Goal: Task Accomplishment & Management: Manage account settings

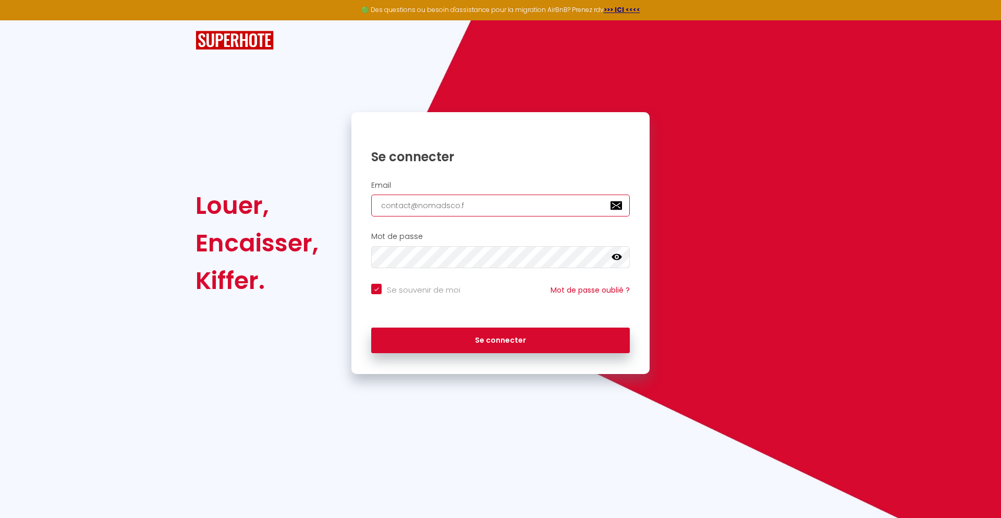
type input "[EMAIL_ADDRESS][DOMAIN_NAME]"
checkbox input "true"
type input "[EMAIL_ADDRESS][DOMAIN_NAME]"
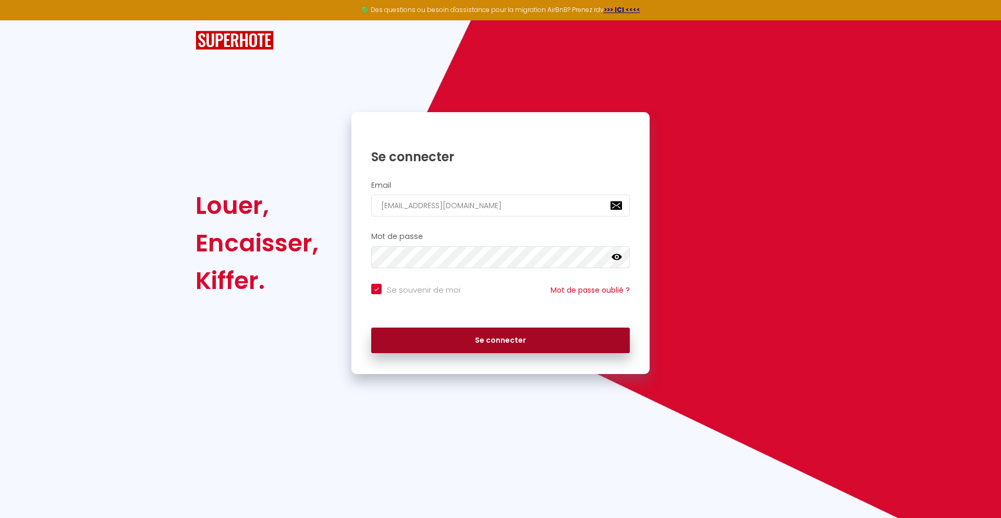
click at [501, 340] on button "Se connecter" at bounding box center [500, 341] width 259 height 26
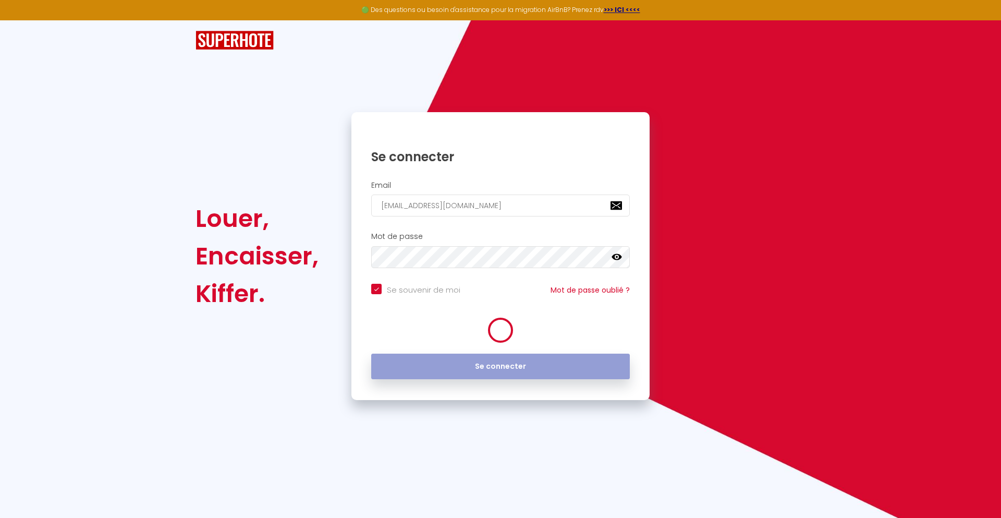
checkbox input "true"
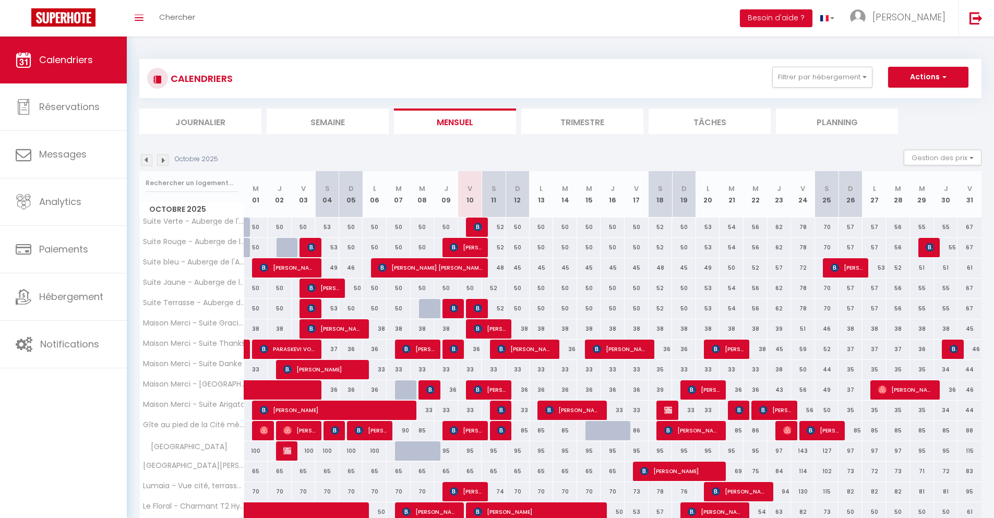
click at [200, 121] on li "Journalier" at bounding box center [200, 121] width 122 height 26
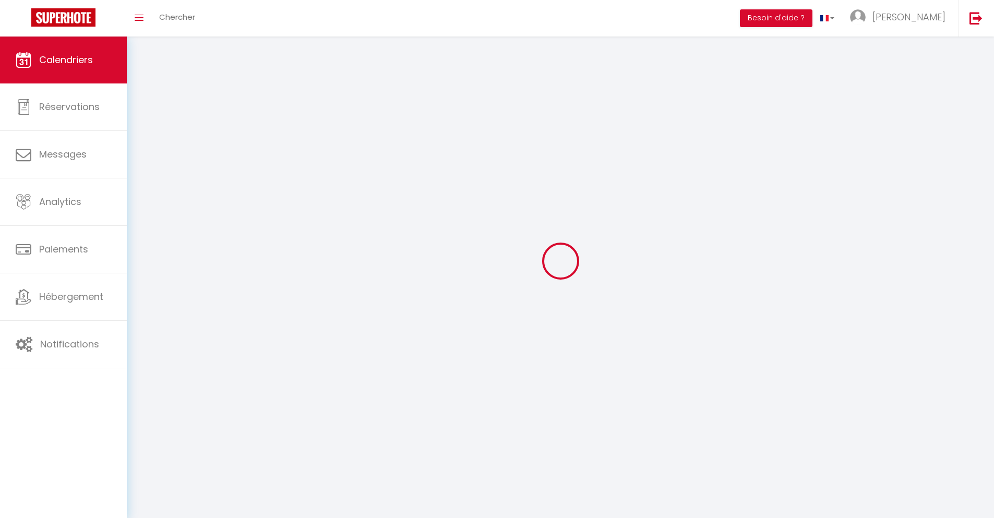
select select
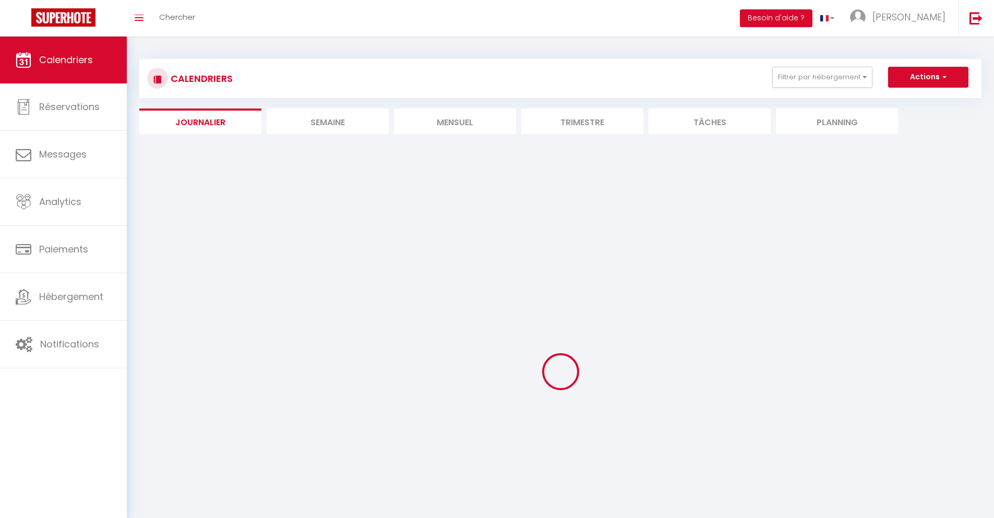
select select
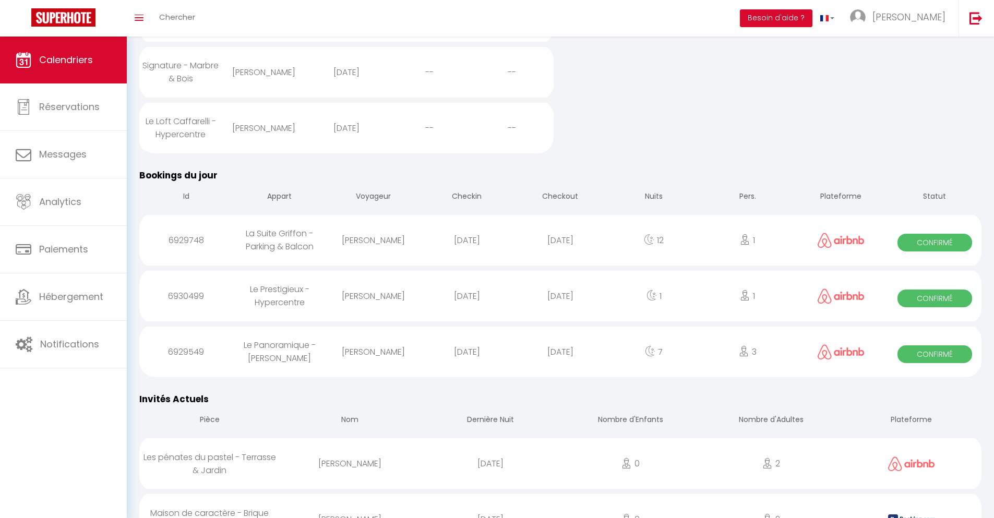
scroll to position [783, 0]
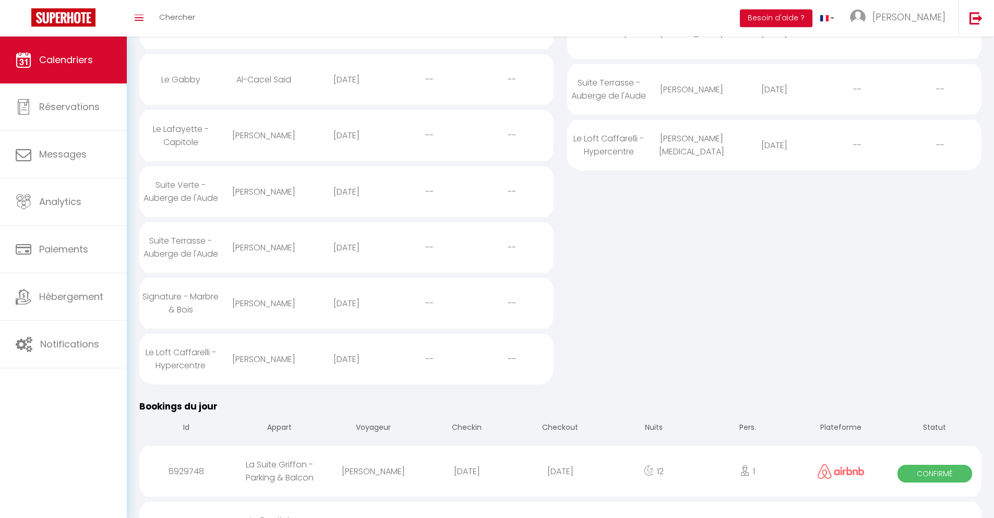
click at [560, 488] on div "[DATE]" at bounding box center [559, 471] width 93 height 34
select select "0"
select select "1"
select select
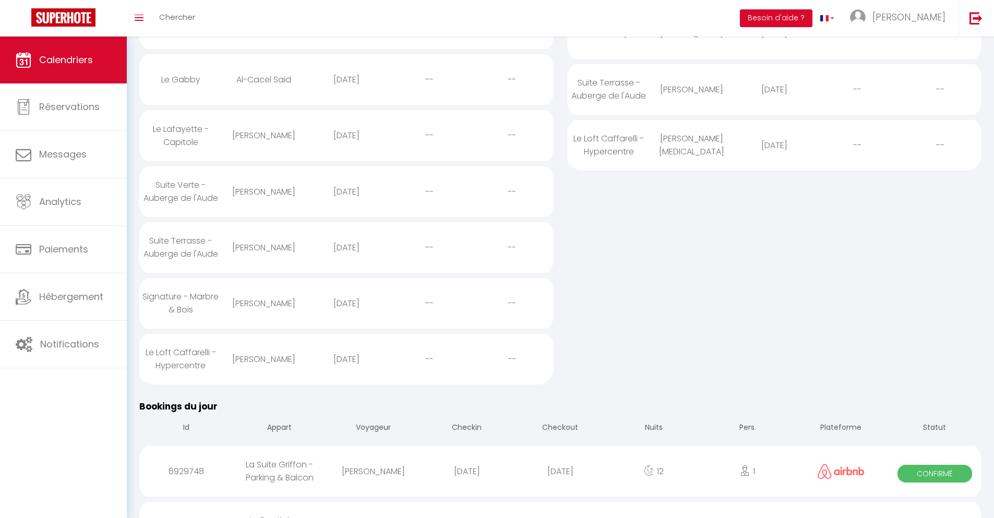
select select
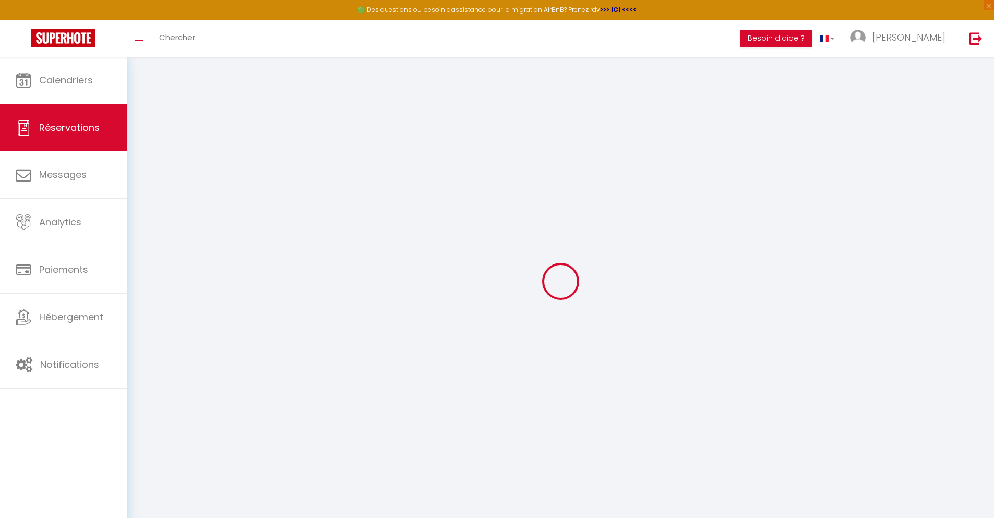
select select
checkbox input "false"
select select
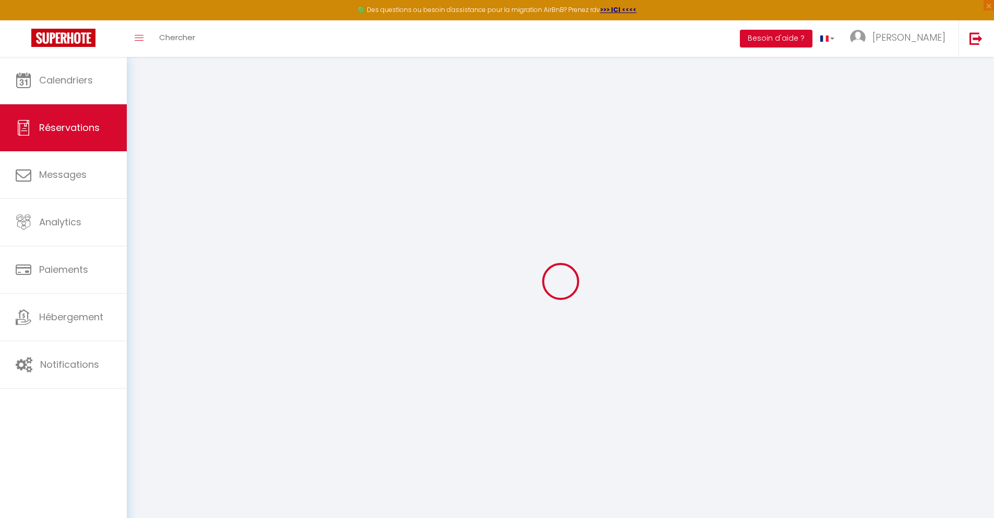
select select
checkbox input "false"
select select
type input "40"
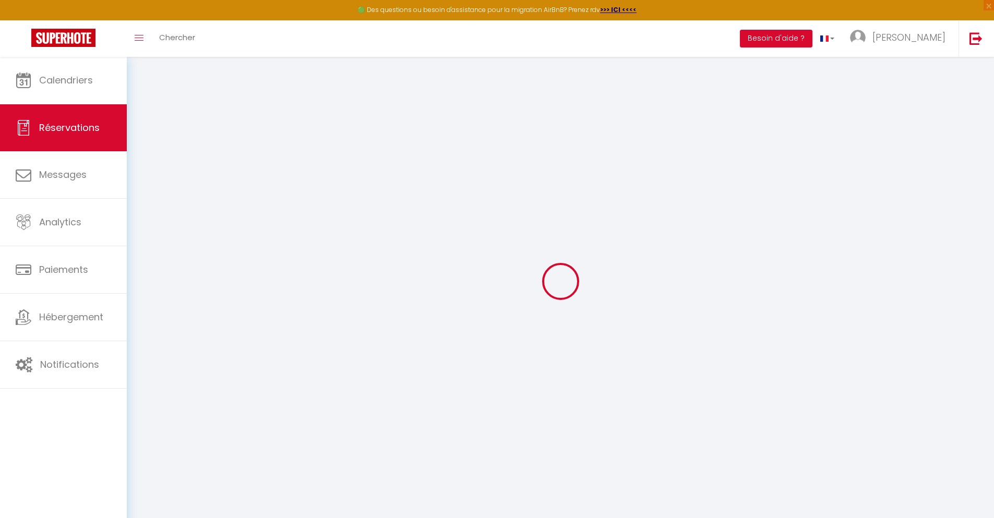
type input "34.34"
select select
checkbox input "false"
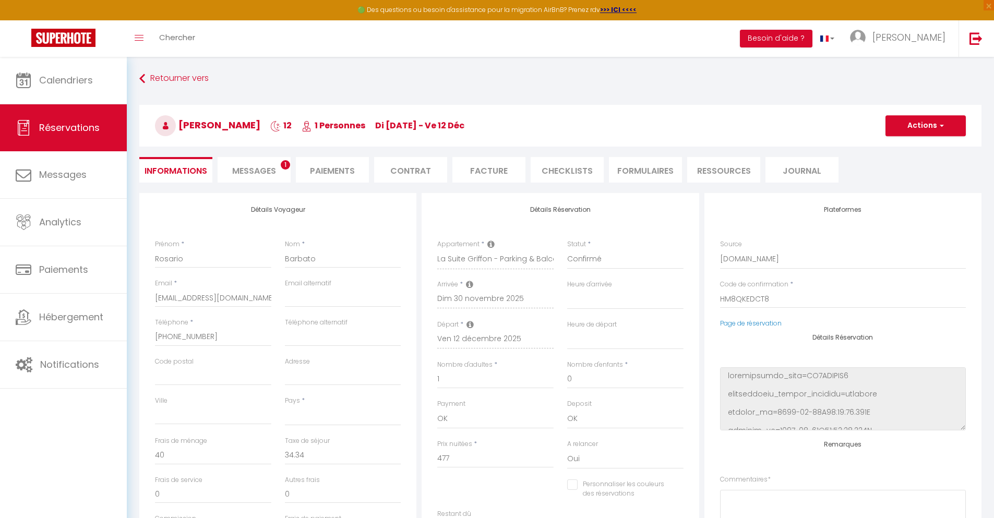
select select
checkbox input "false"
select select
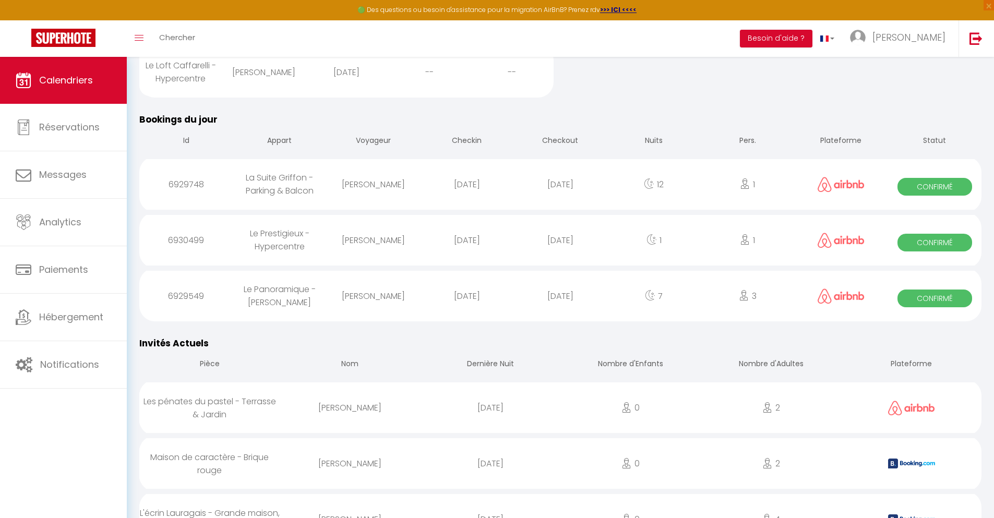
scroll to position [860, 0]
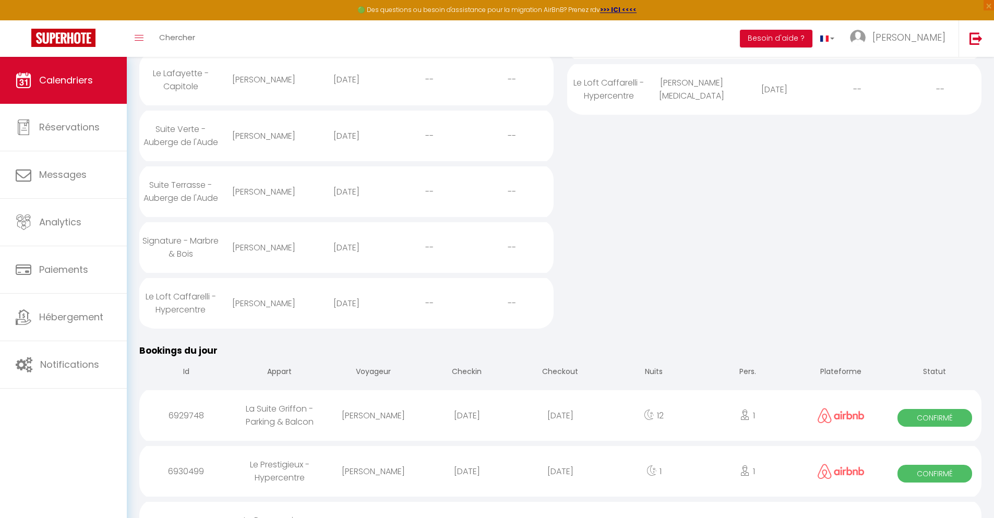
click at [560, 488] on div "[DATE]" at bounding box center [559, 471] width 93 height 34
select select "0"
select select "1"
select select
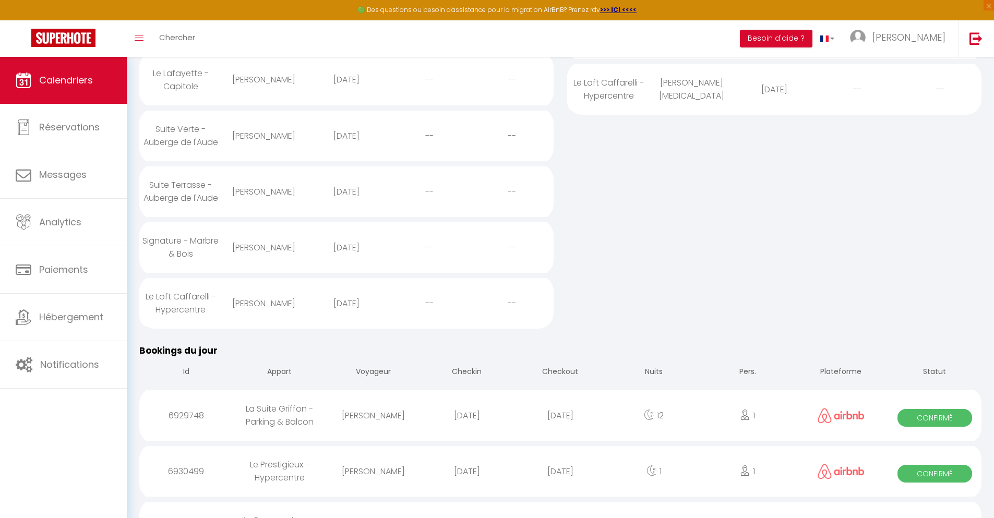
select select
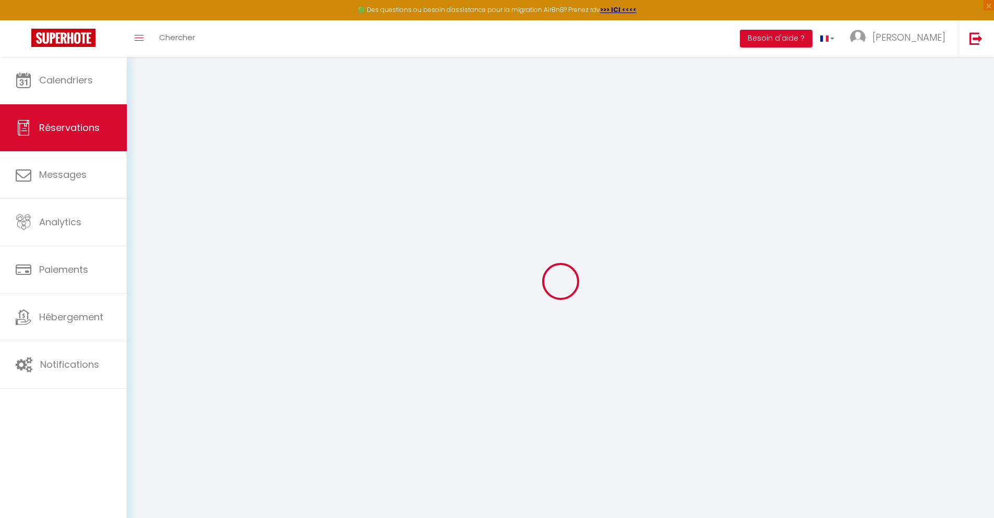
select select
checkbox input "false"
select select
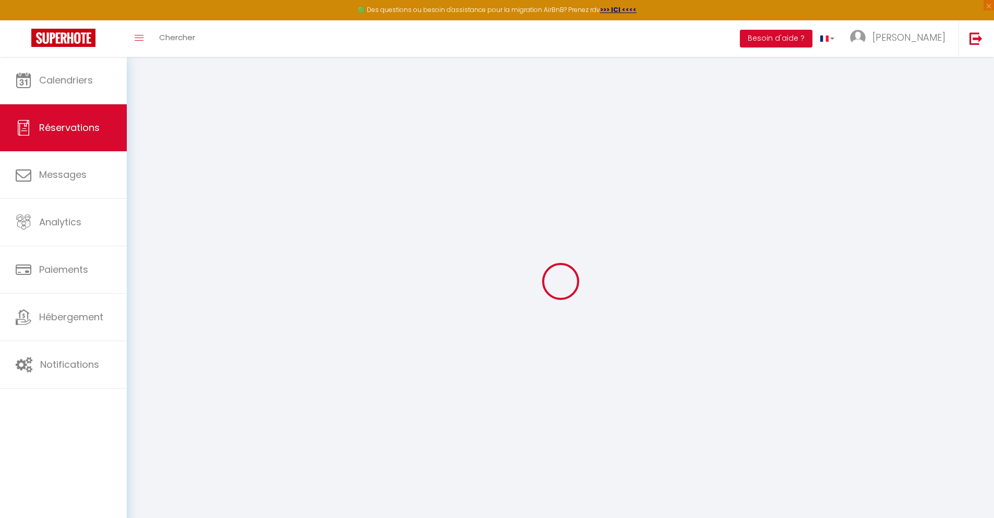
type input "40"
type input "4.96"
select select
checkbox input "false"
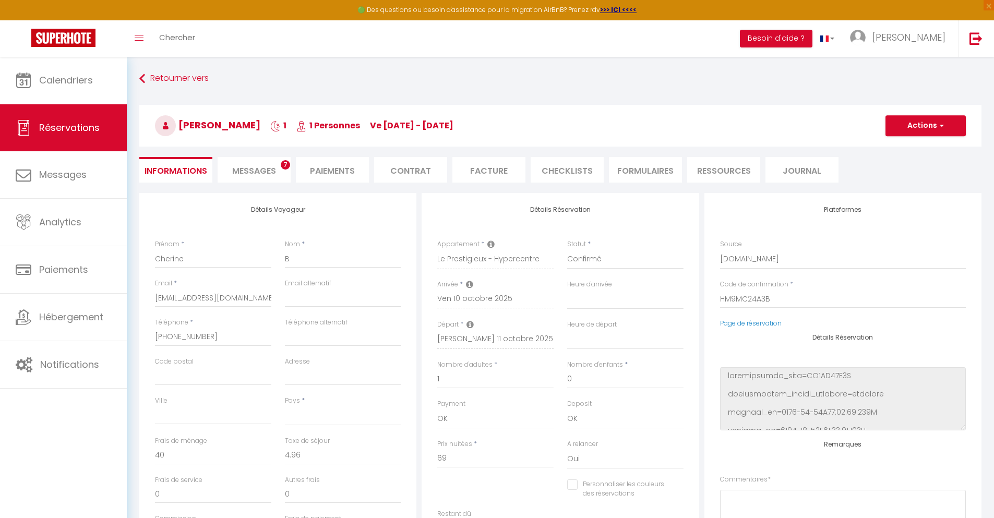
select select
checkbox input "false"
select select
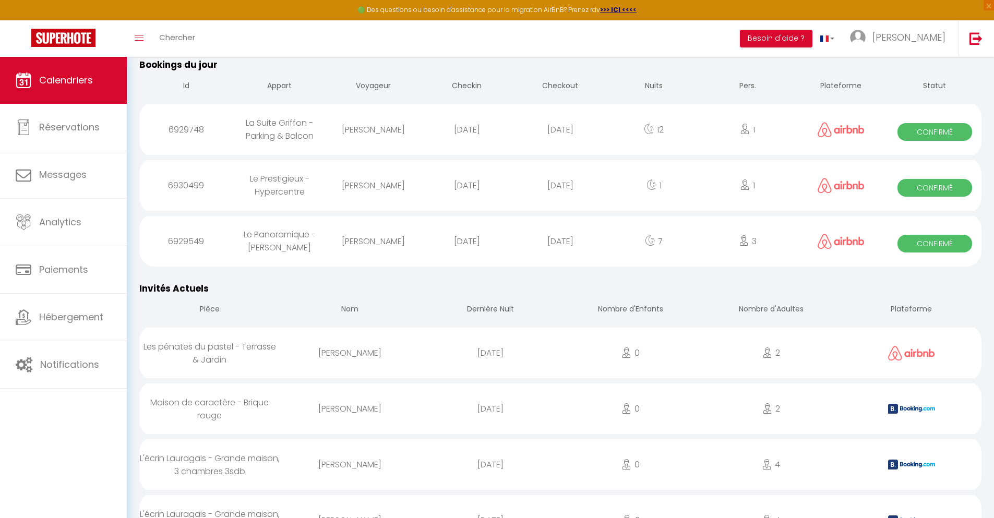
scroll to position [913, 0]
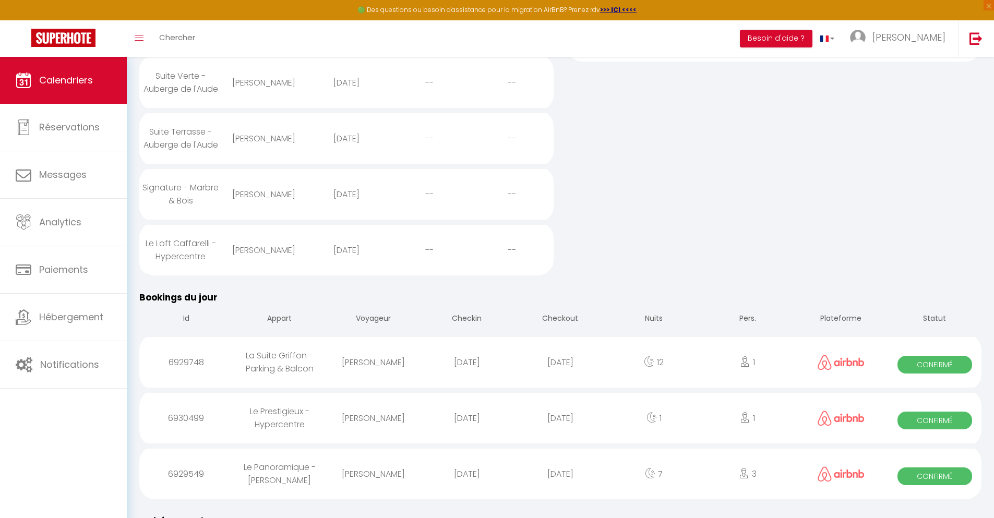
click at [560, 491] on div "[DATE]" at bounding box center [559, 474] width 93 height 34
select select "0"
select select "1"
select select
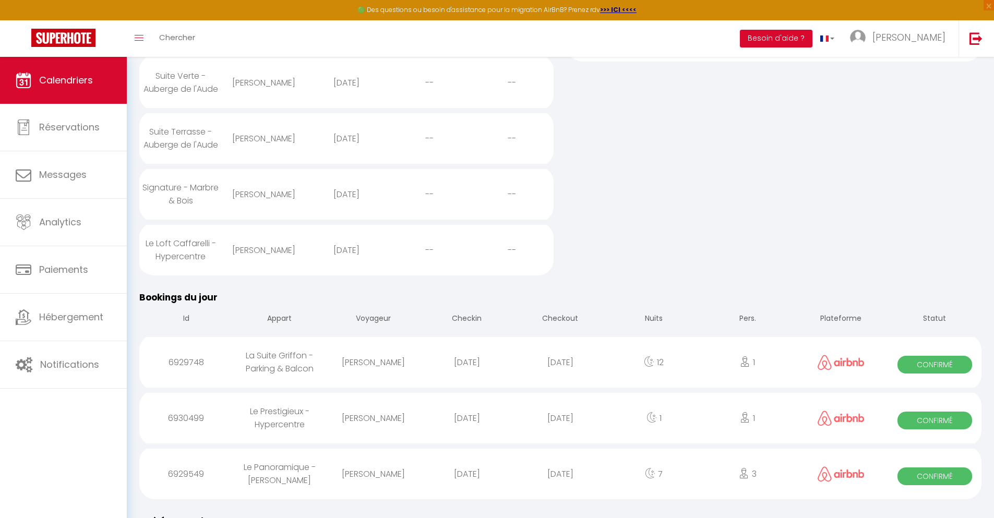
select select
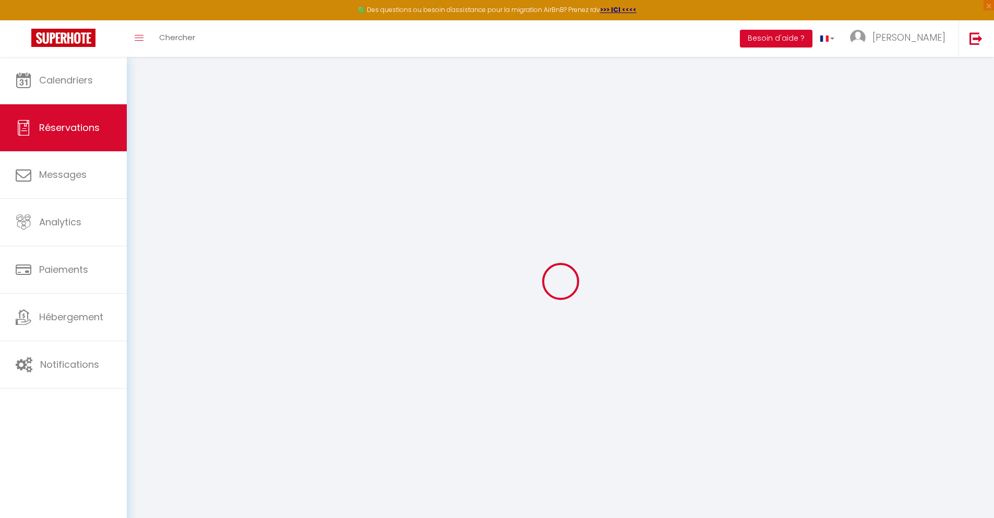
select select
checkbox input "false"
select select
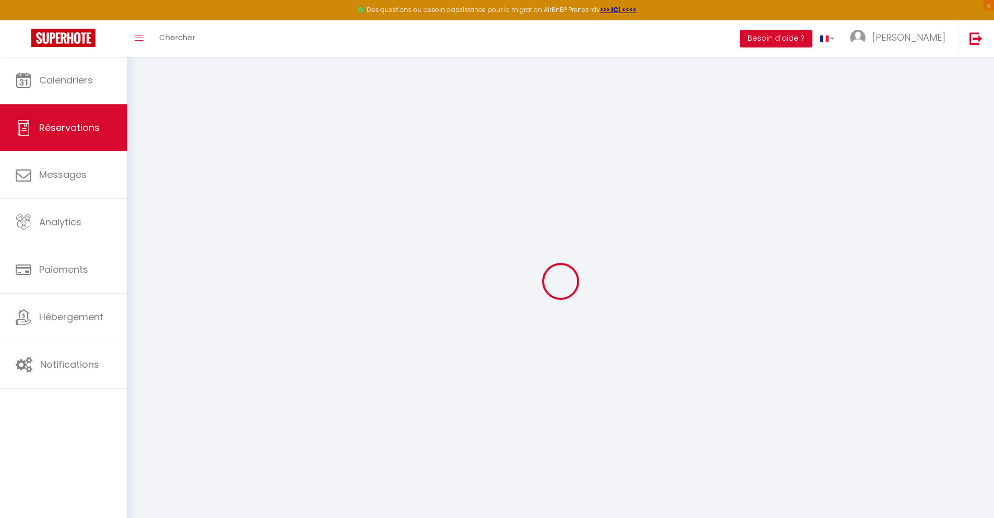
select select
checkbox input "false"
select select
type input "70"
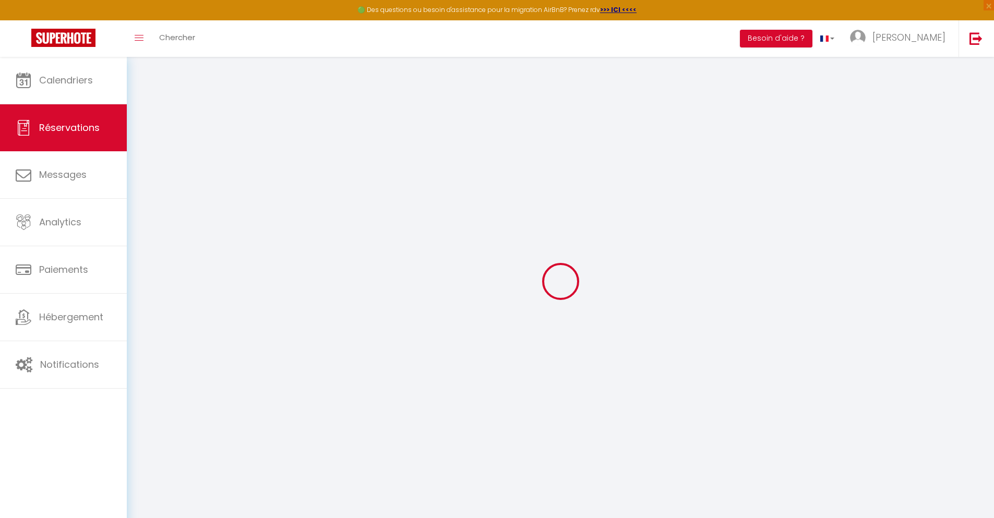
type input "38.88"
select select
checkbox input "false"
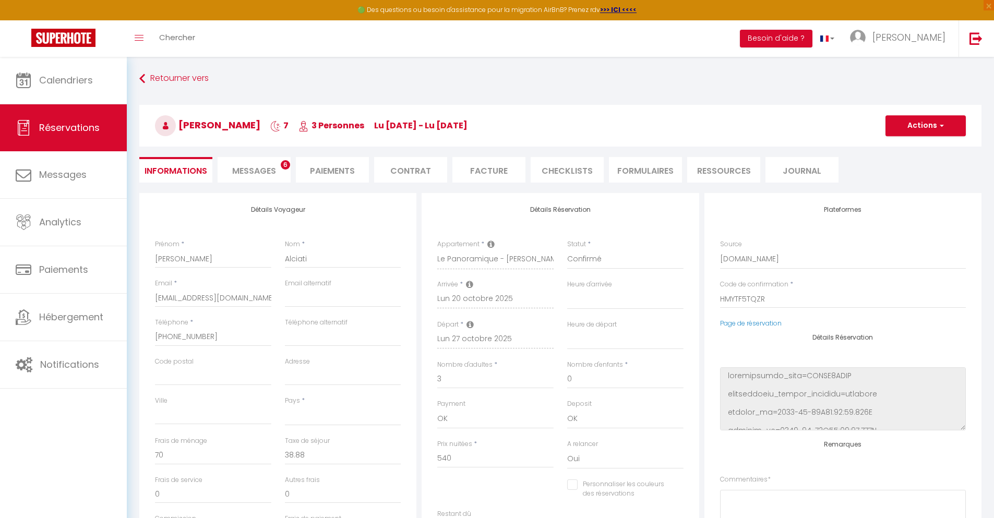
select select
checkbox input "false"
select select
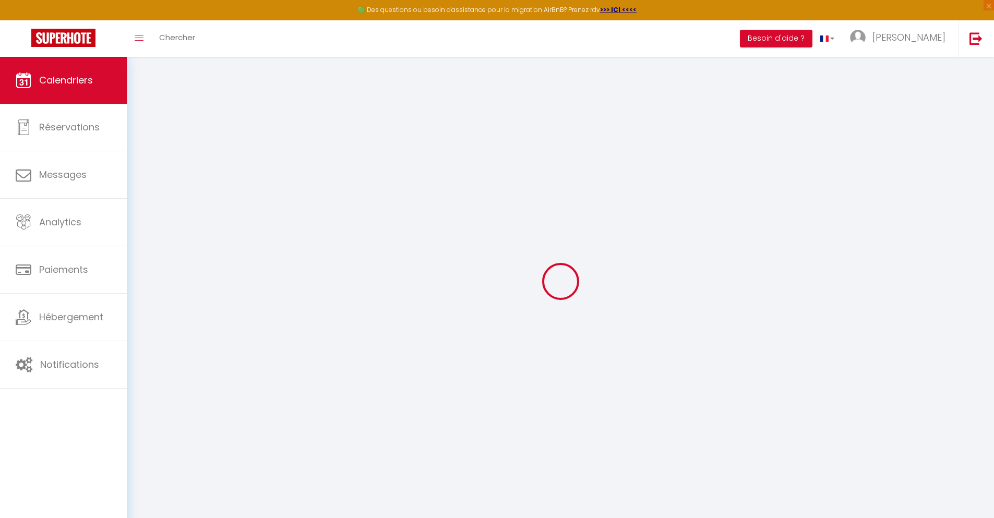
scroll to position [57, 0]
